Goal: Check status: Check status

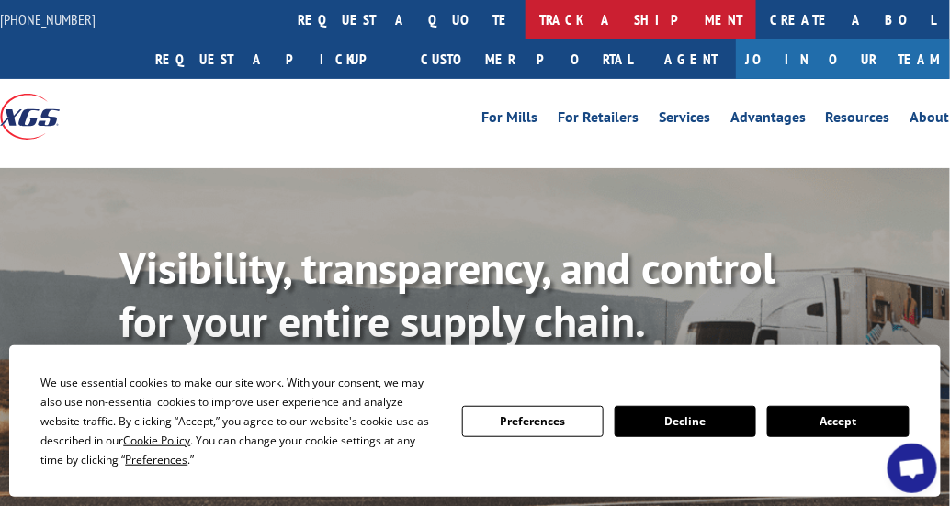
scroll to position [171, 0]
click at [526, 11] on link "track a shipment" at bounding box center [641, 20] width 231 height 40
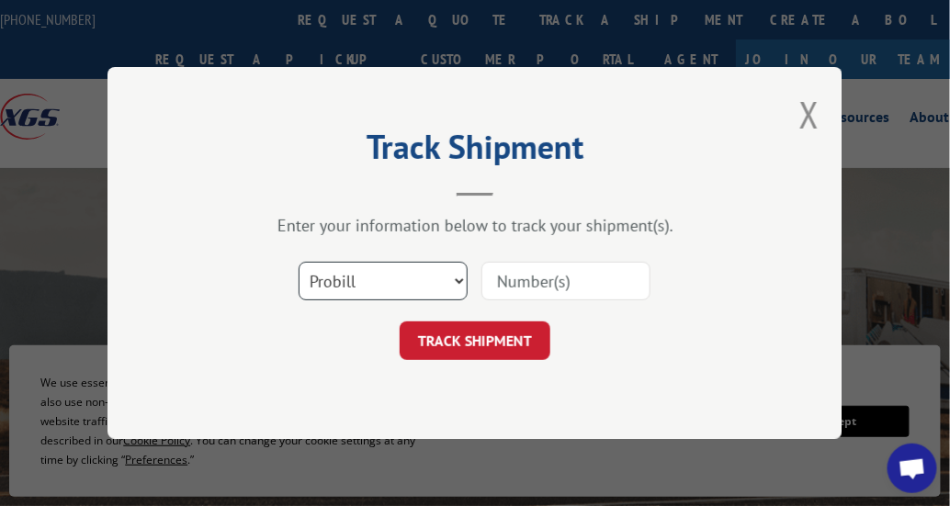
click at [456, 275] on select "Select category... Probill BOL PO" at bounding box center [383, 281] width 169 height 39
select select "bol"
click at [299, 262] on select "Select category... Probill BOL PO" at bounding box center [383, 281] width 169 height 39
click at [526, 280] on input at bounding box center [566, 281] width 169 height 39
click at [529, 268] on input at bounding box center [566, 281] width 169 height 39
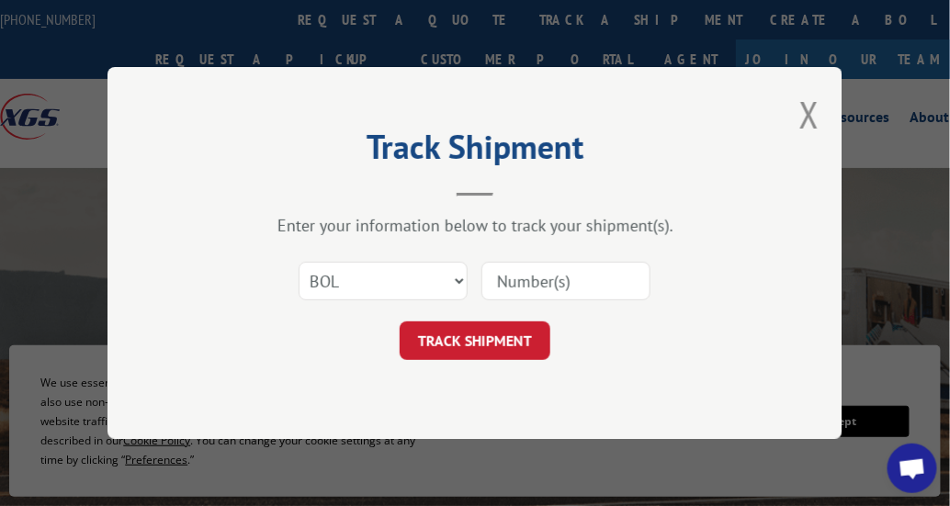
drag, startPoint x: 525, startPoint y: 280, endPoint x: 495, endPoint y: 295, distance: 32.9
click at [525, 280] on input at bounding box center [566, 281] width 169 height 39
type input "2871856"
click button "TRACK SHIPMENT" at bounding box center [475, 341] width 151 height 39
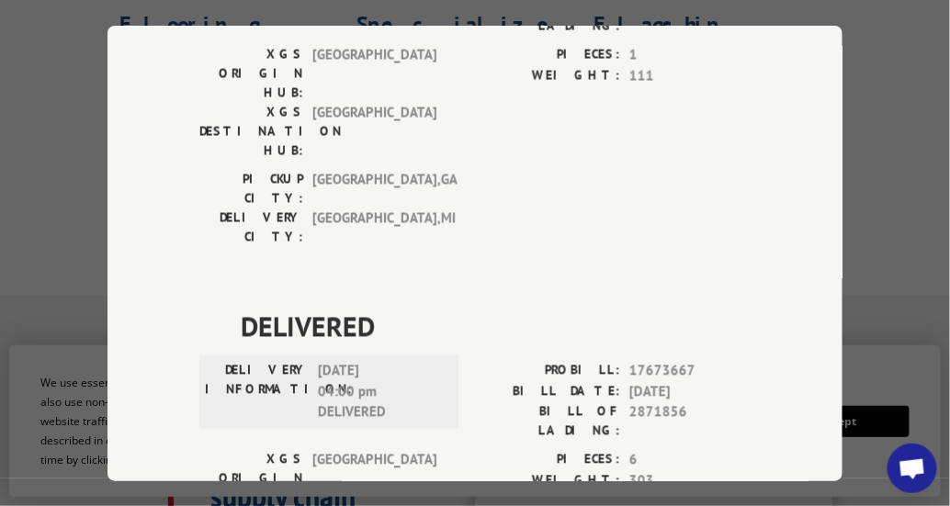
scroll to position [643, 0]
